Goal: Find specific page/section: Locate a particular part of the current website

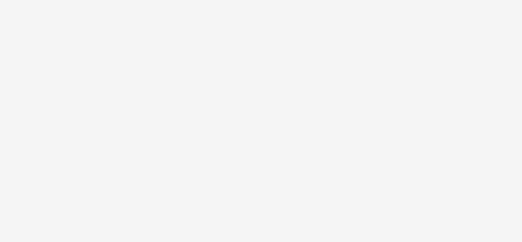
select select "2fc77e36-bb93-4aa3-9dff-dcb08e02eac6"
select select "2405a9d4-3350-4458-8d06-44f78962fa76"
select select "064c34f8-ee32-4d92-aabc-90686beaa9f0"
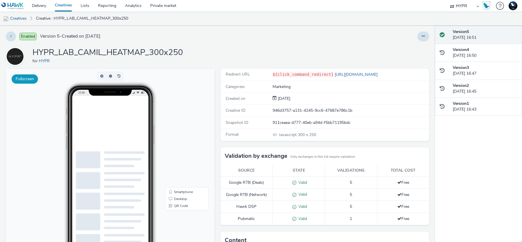
click at [31, 76] on button "Fullscreen" at bounding box center [25, 79] width 26 height 9
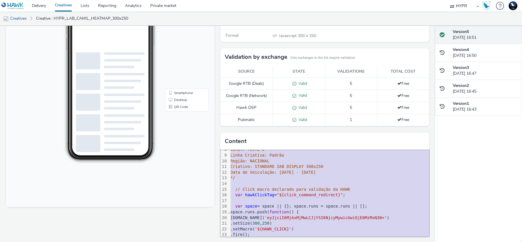
scroll to position [63, 36]
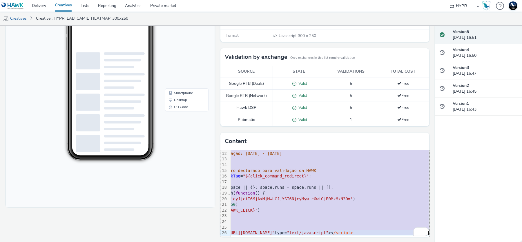
drag, startPoint x: 232, startPoint y: 154, endPoint x: 459, endPoint y: 273, distance: 256.4
click at [459, 242] on html "Delivery Creatives Lists Reporting Analytics Private market 75 Media A8 Media G…" at bounding box center [261, 121] width 522 height 242
copy div "<script type= "text/javascript" > /* Ad Id: 143317 Campanha: TESTE - EXTRA Agên…"
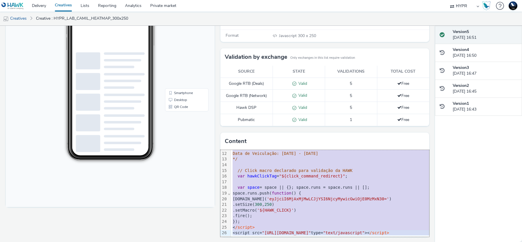
scroll to position [0, 0]
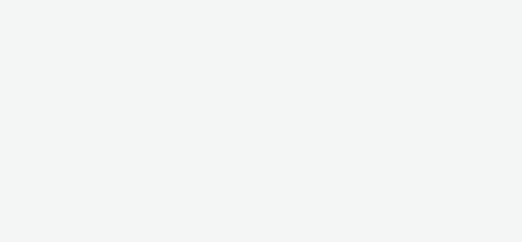
select select "064c34f8-ee32-4d92-aabc-90686beaa9f0"
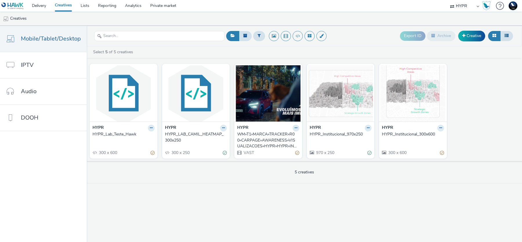
click at [177, 132] on div "HYPR_LAB_CAMIL_HEATMAP_300x250" at bounding box center [195, 138] width 60 height 12
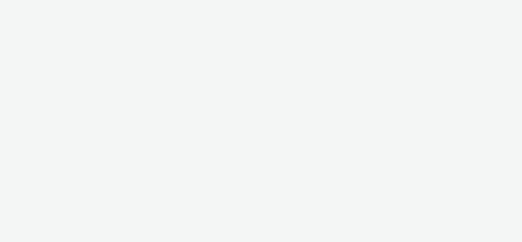
select select "2fc77e36-bb93-4aa3-9dff-dcb08e02eac6"
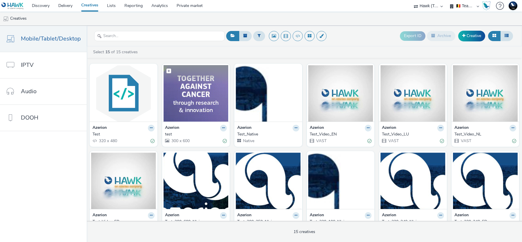
click at [192, 107] on img at bounding box center [196, 93] width 65 height 57
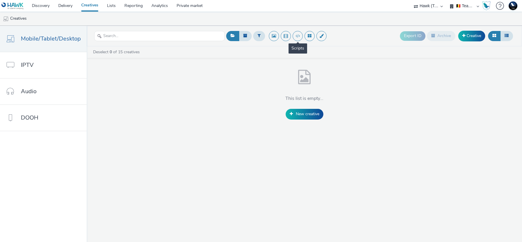
click at [300, 38] on span at bounding box center [298, 36] width 12 height 10
click at [458, 4] on select "🇧🇪 Team BE 🇩🇪 Team DE 🇫🇷 Team FR 🇬🇧 Team UK 🌍 Demonstration 📡 Integration tests…" at bounding box center [464, 6] width 35 height 12
select select "2405a9d4-3350-4458-8d06-44f78962fa76"
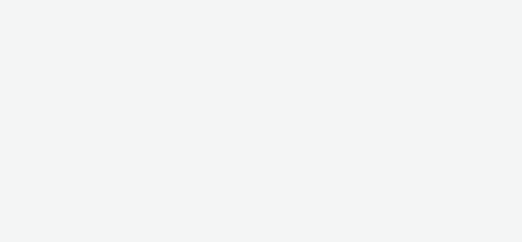
select select "2fc77e36-bb93-4aa3-9dff-dcb08e02eac6"
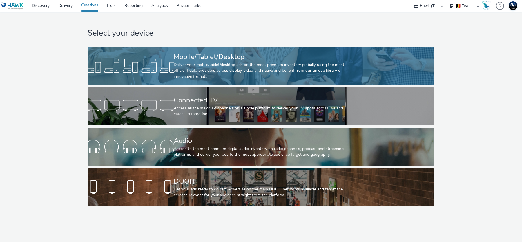
click at [173, 68] on div at bounding box center [131, 66] width 86 height 19
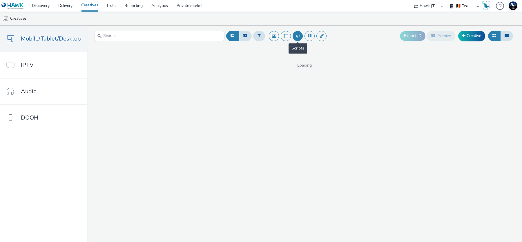
click at [294, 36] on button at bounding box center [298, 36] width 10 height 10
click at [460, 10] on select "🇧🇪 Team BE 🇩🇪 Team DE 🇫🇷 Team FR 🇬🇧 Team UK 🌍 Demonstration 📡 Integration tests…" at bounding box center [464, 6] width 35 height 12
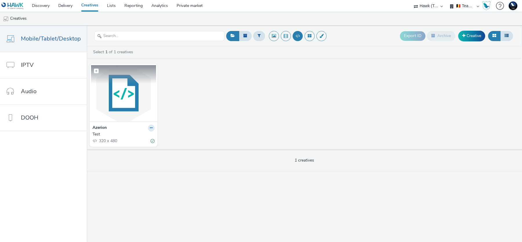
click at [101, 104] on img at bounding box center [123, 93] width 65 height 57
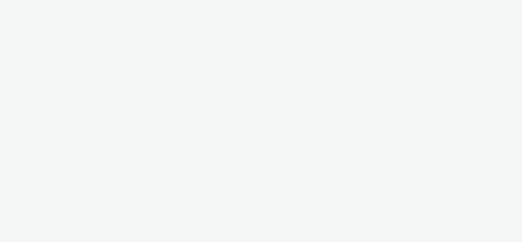
click at [297, 37] on div at bounding box center [261, 121] width 522 height 242
select select "2fc77e36-bb93-4aa3-9dff-dcb08e02eac6"
select select "2405a9d4-3350-4458-8d06-44f78962fa76"
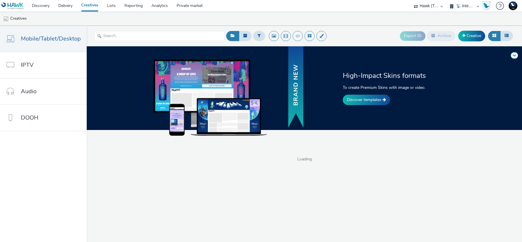
click at [297, 37] on button at bounding box center [298, 36] width 10 height 10
click at [296, 37] on button at bounding box center [298, 36] width 10 height 10
click at [294, 36] on button at bounding box center [298, 36] width 10 height 10
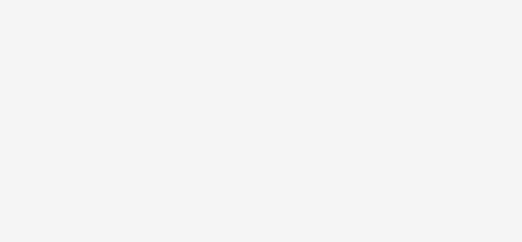
select select "2fc77e36-bb93-4aa3-9dff-dcb08e02eac6"
select select "2405a9d4-3350-4458-8d06-44f78962fa76"
select select "2fc77e36-bb93-4aa3-9dff-dcb08e02eac6"
select select "2405a9d4-3350-4458-8d06-44f78962fa76"
select select "2fc77e36-bb93-4aa3-9dff-dcb08e02eac6"
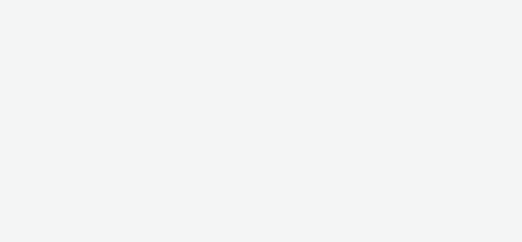
select select "2405a9d4-3350-4458-8d06-44f78962fa76"
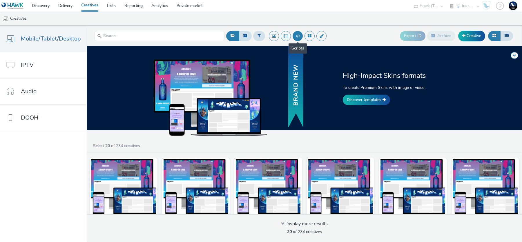
click at [297, 37] on button at bounding box center [298, 36] width 10 height 10
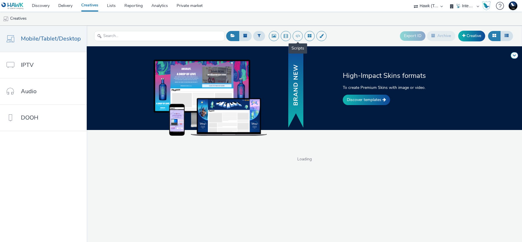
click at [297, 37] on button at bounding box center [298, 36] width 10 height 10
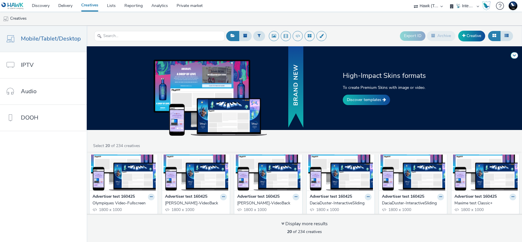
scroll to position [26, 0]
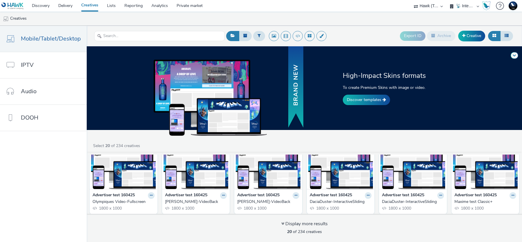
click at [191, 175] on img at bounding box center [196, 161] width 65 height 57
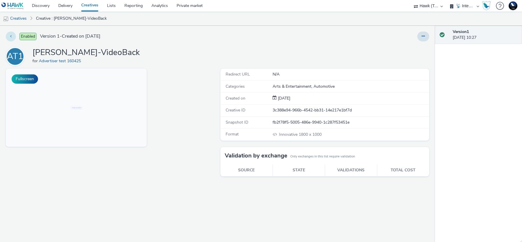
click at [11, 39] on button at bounding box center [11, 37] width 10 height 10
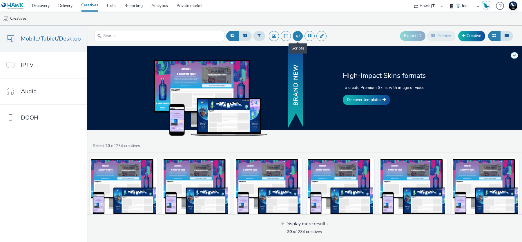
click at [296, 38] on button at bounding box center [298, 36] width 10 height 10
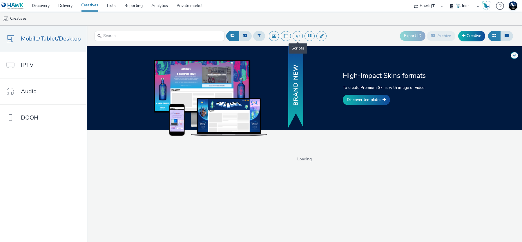
click at [295, 39] on button at bounding box center [298, 36] width 10 height 10
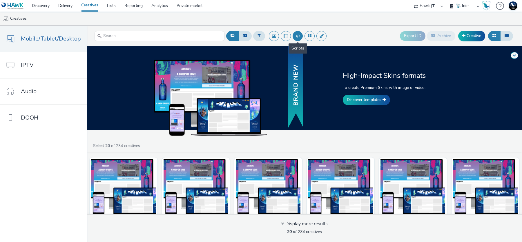
click at [293, 36] on button at bounding box center [298, 36] width 10 height 10
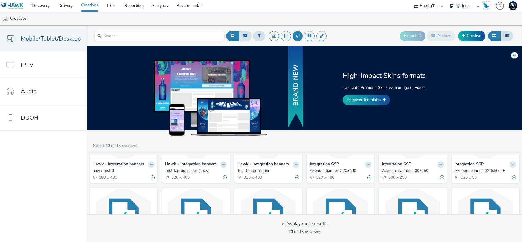
scroll to position [29, 0]
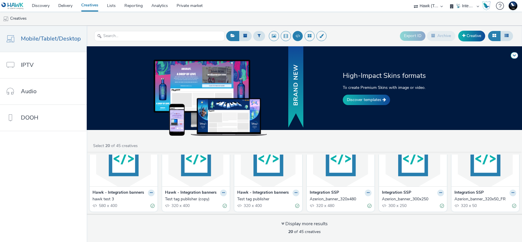
click at [274, 178] on img at bounding box center [268, 158] width 65 height 57
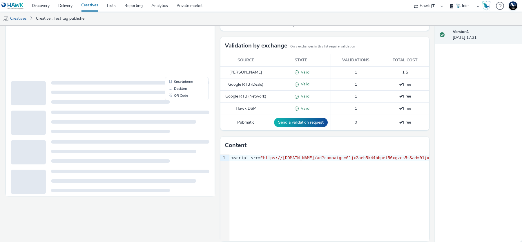
scroll to position [93, 0]
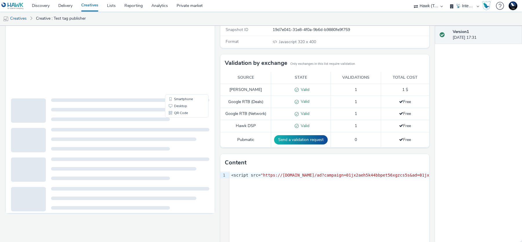
click at [390, 172] on div "<script src= "https://ads.creatives.no/ad?campaign=01jx2aeh5k44bbpet56xgzcs5s&a…" at bounding box center [464, 176] width 471 height 8
click at [390, 172] on div "<script src= "https://ads.creatives.no/ad?campaign=01jx2aeh5k44bbpet56xgzcs5s&a…" at bounding box center [471, 176] width 484 height 8
copy div "<script src= "https://ads.creatives.no/ad?campaign=01jx2aeh5k44bbpet56xgzcs5s&a…"
